Goal: Obtain resource: Download file/media

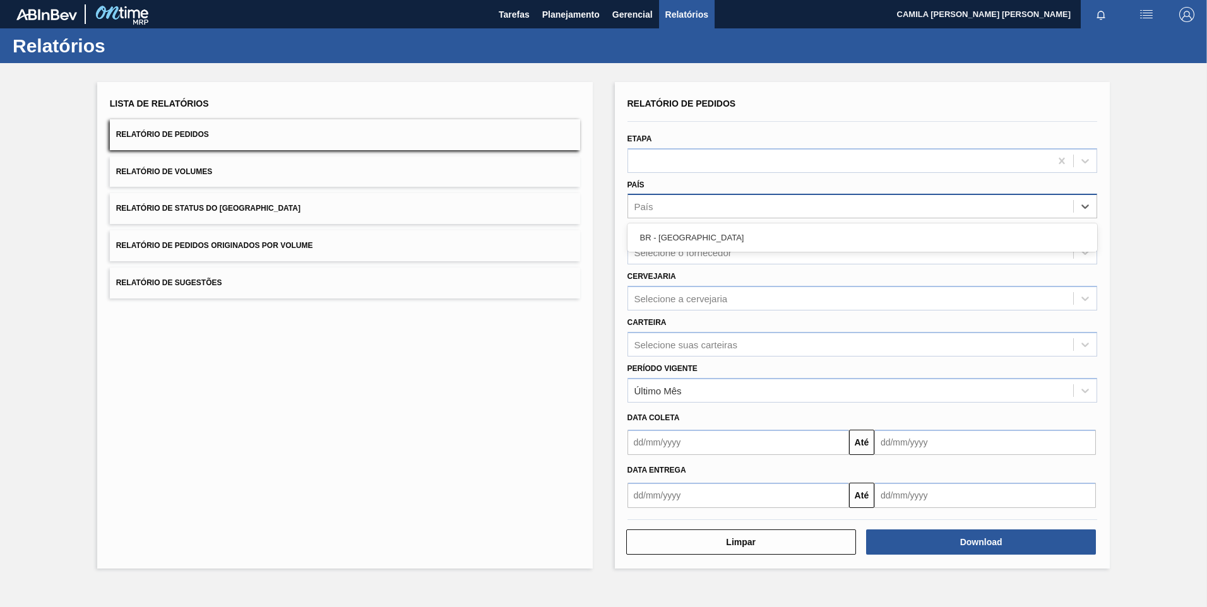
click at [674, 203] on div "País" at bounding box center [851, 207] width 446 height 18
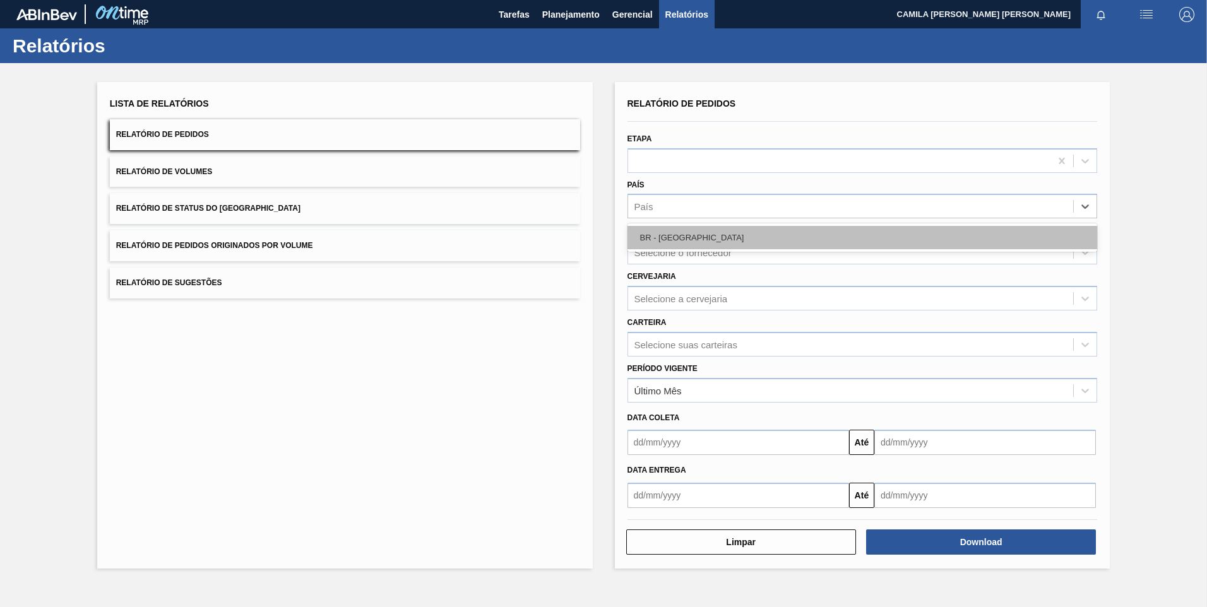
click at [681, 237] on div "BR - [GEOGRAPHIC_DATA]" at bounding box center [863, 237] width 470 height 23
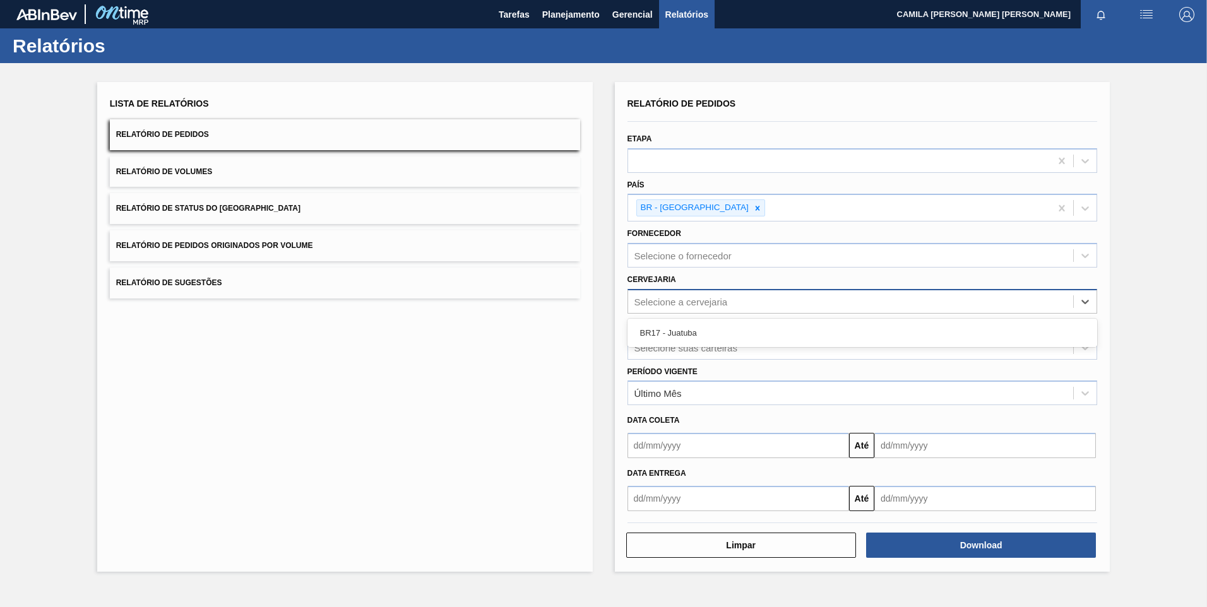
click at [688, 296] on div "Selecione a cervejaria" at bounding box center [680, 301] width 93 height 11
click at [684, 333] on div "BR17 - Juatuba" at bounding box center [863, 332] width 470 height 23
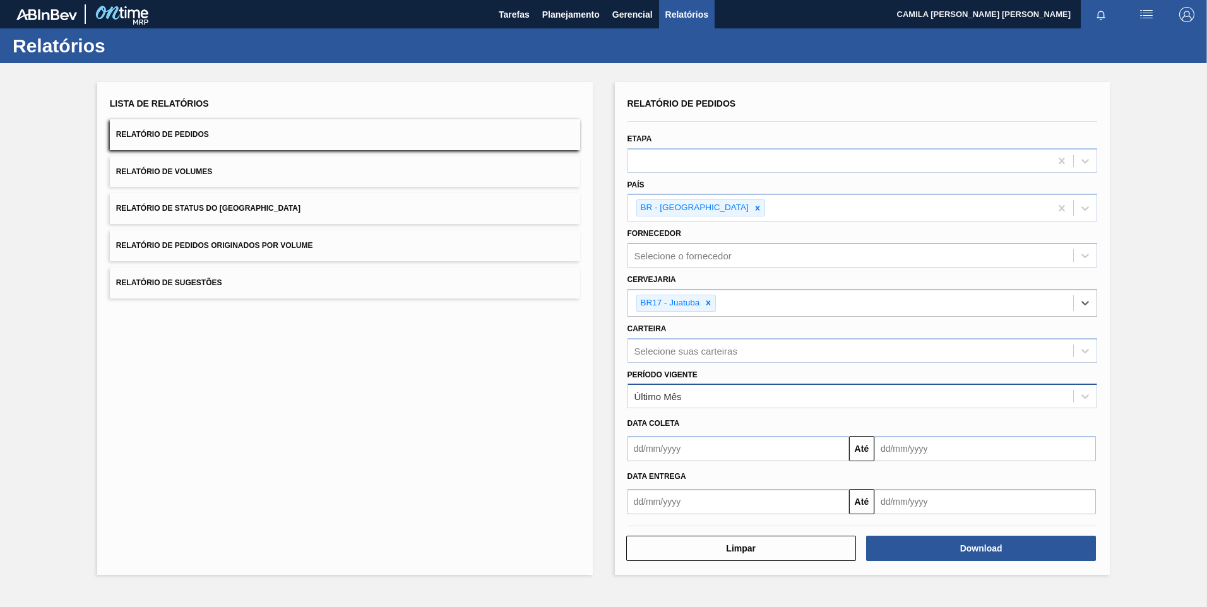
click at [722, 398] on div "Último Mês" at bounding box center [851, 397] width 446 height 18
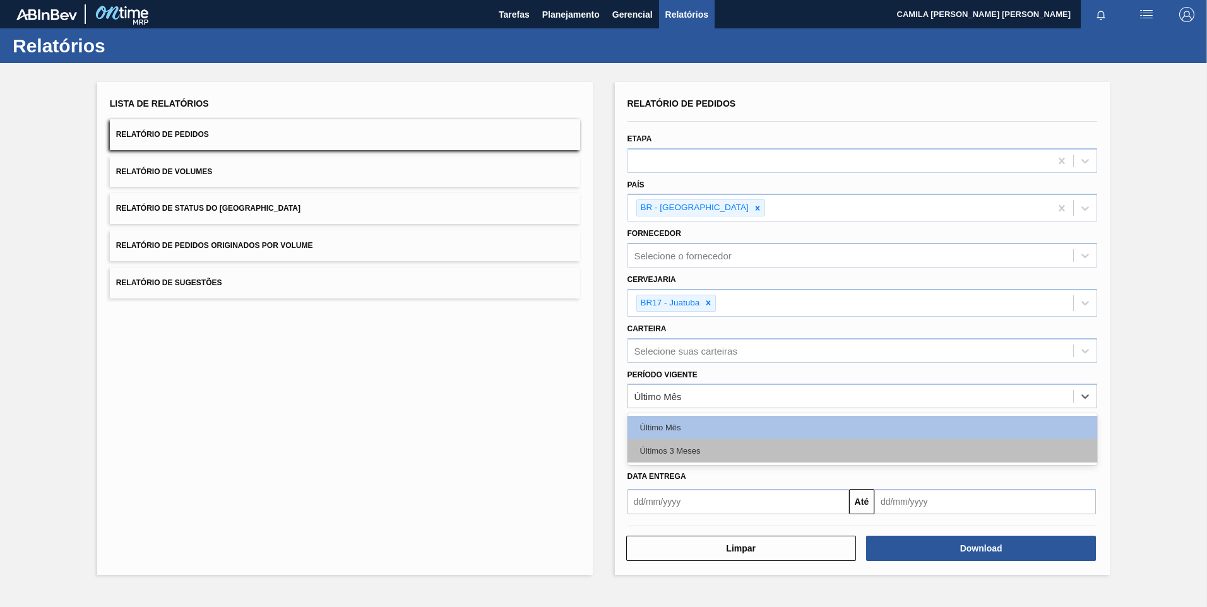
click at [693, 446] on div "Últimos 3 Meses" at bounding box center [863, 450] width 470 height 23
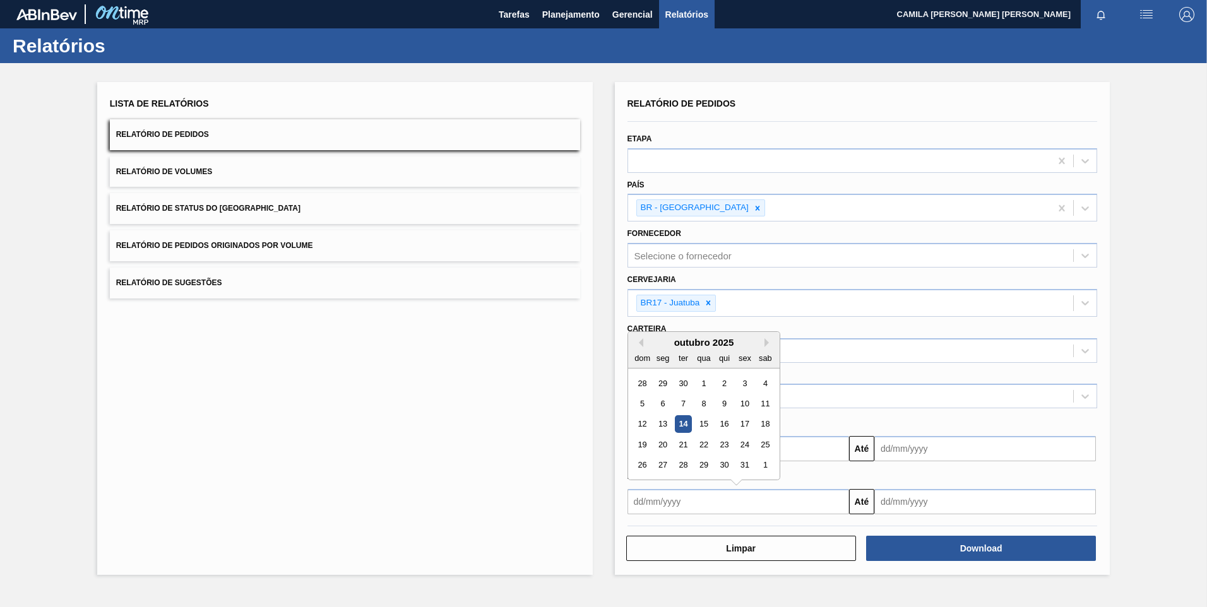
click at [684, 500] on input "text" at bounding box center [739, 501] width 222 height 25
click at [642, 340] on button "Previous Month" at bounding box center [638, 342] width 9 height 9
click at [662, 384] on div "1" at bounding box center [662, 382] width 17 height 17
type input "[DATE]"
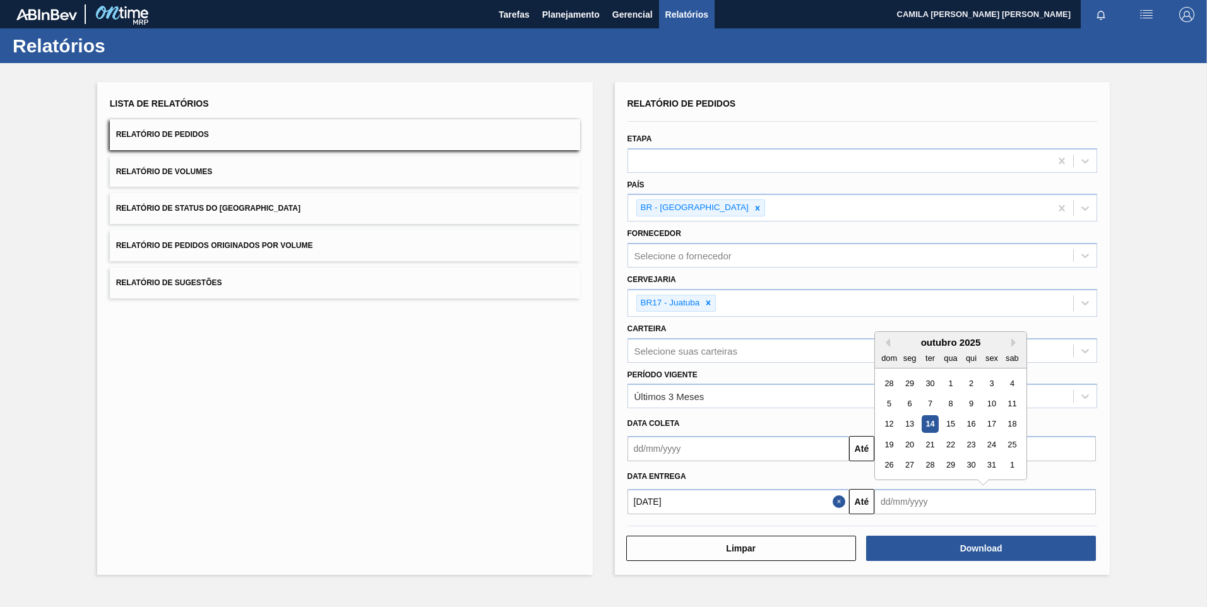
click at [1014, 495] on input "text" at bounding box center [985, 501] width 222 height 25
click at [1011, 348] on div "dom seg ter qua qui sex sab" at bounding box center [951, 358] width 152 height 20
click at [1010, 345] on div "outubro 2025" at bounding box center [951, 342] width 152 height 11
click at [1013, 343] on button "Next Month" at bounding box center [1015, 342] width 9 height 9
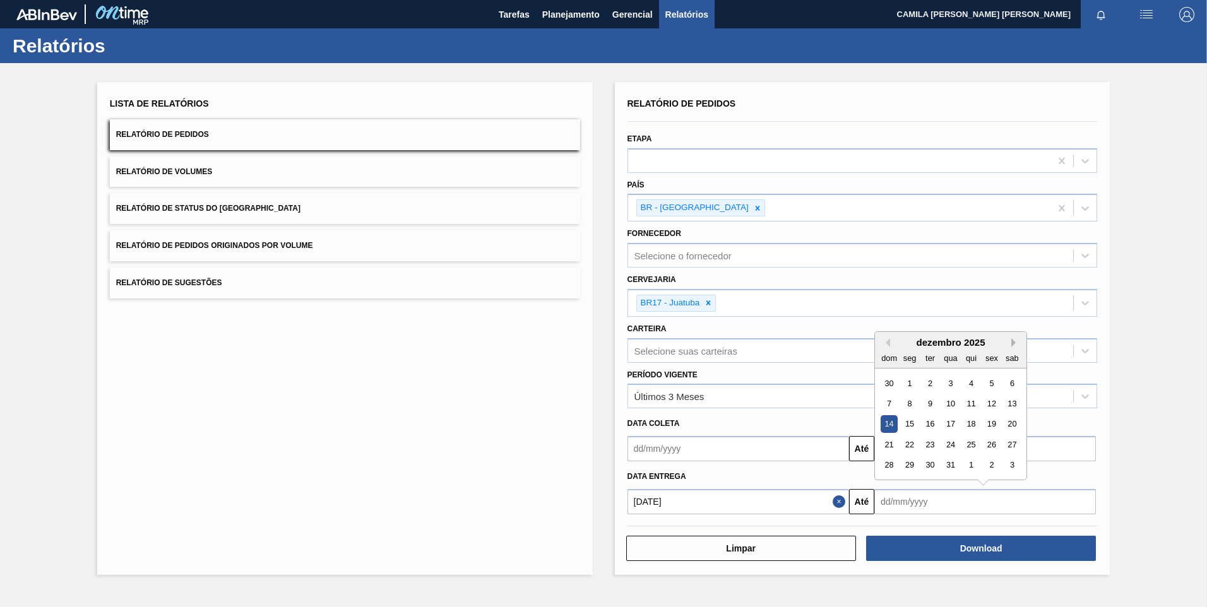
click at [1015, 343] on button "Next Month" at bounding box center [1015, 342] width 9 height 9
click at [1014, 465] on div "31" at bounding box center [1012, 464] width 17 height 17
type input "[DATE]"
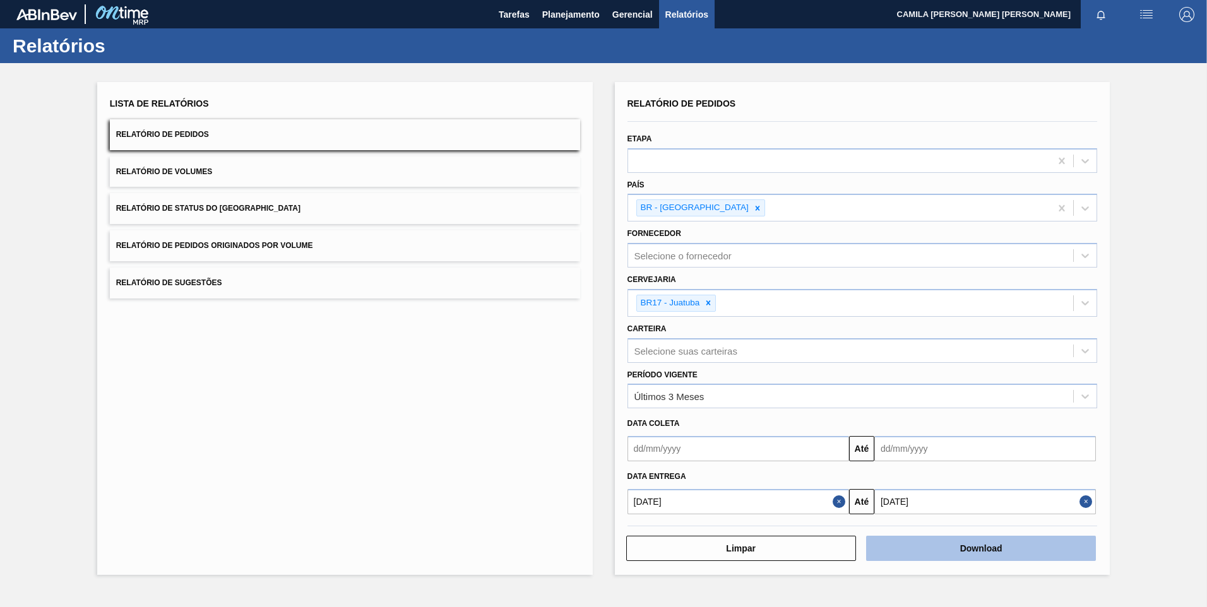
click at [989, 544] on button "Download" at bounding box center [981, 548] width 230 height 25
